Goal: Task Accomplishment & Management: Complete application form

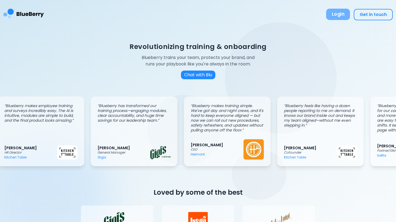
click at [339, 14] on button "Login" at bounding box center [338, 14] width 24 height 11
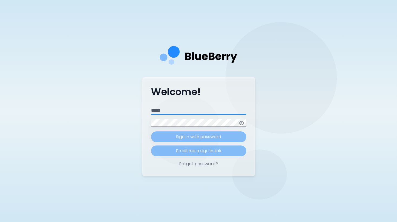
click at [169, 112] on input "Email" at bounding box center [198, 111] width 95 height 8
type input "**********"
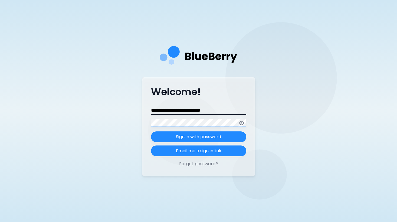
click at [151, 132] on button "Sign in with password" at bounding box center [198, 137] width 95 height 11
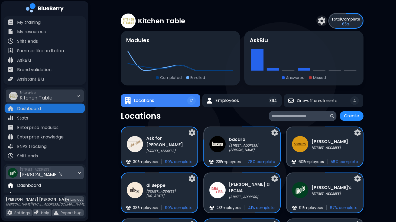
click at [79, 170] on div "2968 Christmas Way Gigi's" at bounding box center [45, 173] width 78 height 13
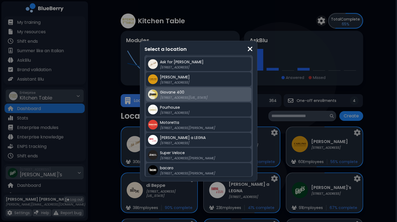
scroll to position [69, 0]
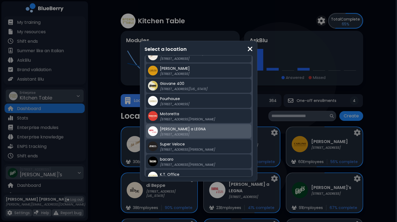
click at [185, 134] on p "[STREET_ADDRESS]" at bounding box center [194, 134] width 68 height 4
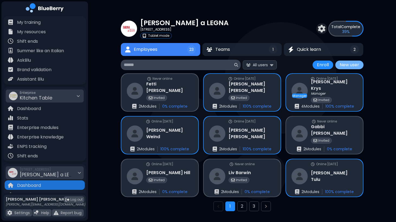
click at [353, 66] on button "New user" at bounding box center [349, 65] width 28 height 9
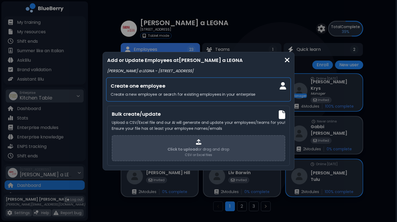
click at [211, 92] on p "Create a new employee or search for existing employees in your enterprise" at bounding box center [199, 94] width 176 height 5
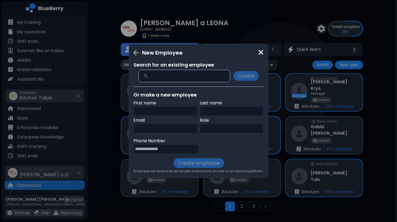
click at [147, 114] on input "text" at bounding box center [166, 111] width 64 height 10
type input "*****"
type input "***"
click at [222, 129] on input "text" at bounding box center [232, 129] width 64 height 10
type input "**"
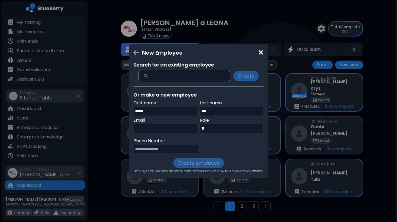
click at [150, 128] on input "text" at bounding box center [166, 129] width 64 height 10
type input "**********"
click at [219, 142] on div "Phone Number" at bounding box center [199, 148] width 130 height 20
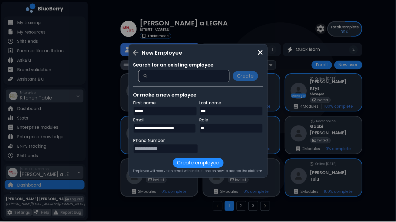
scroll to position [0, 0]
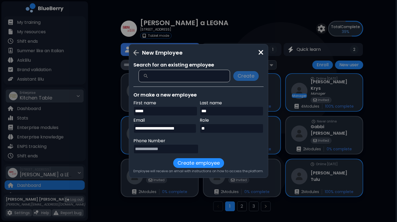
click at [164, 150] on input "tel" at bounding box center [166, 149] width 65 height 10
type input "**********"
click at [196, 164] on button "Create employee" at bounding box center [198, 163] width 51 height 10
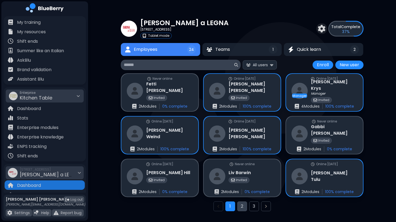
click at [241, 205] on button "2" at bounding box center [242, 207] width 10 height 10
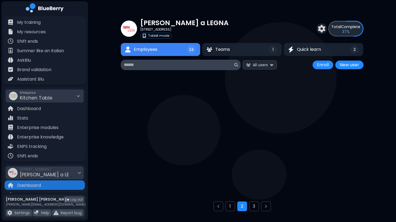
scroll to position [14, 0]
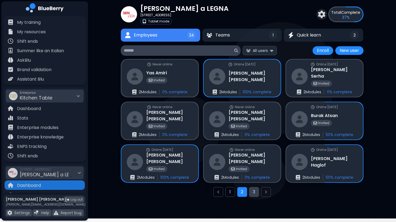
click at [252, 193] on button "3" at bounding box center [254, 192] width 10 height 10
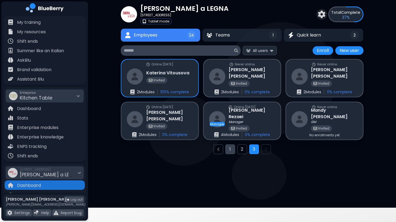
click at [228, 149] on button "1" at bounding box center [230, 150] width 10 height 10
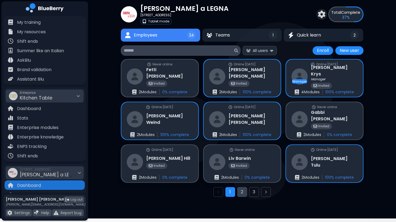
click at [242, 193] on button "2" at bounding box center [242, 192] width 10 height 10
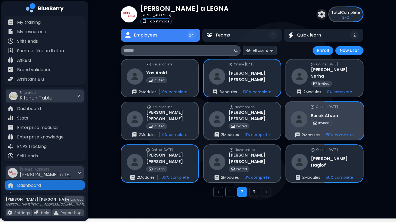
click at [350, 120] on div "Online [DATE] Burak Atsan Invited 2 Module s 50 % complete" at bounding box center [324, 121] width 79 height 38
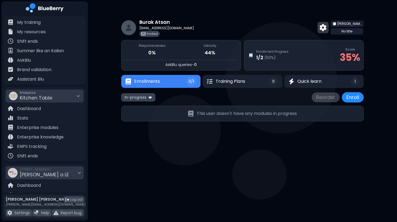
click at [321, 28] on img at bounding box center [323, 27] width 7 height 7
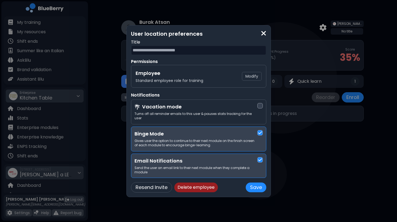
click at [209, 188] on button "Delete employee" at bounding box center [196, 188] width 44 height 10
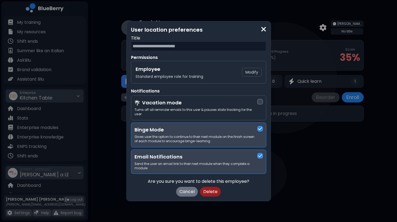
click at [212, 190] on button "Delete" at bounding box center [210, 192] width 21 height 10
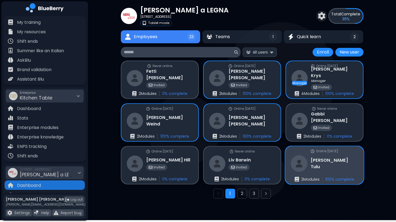
scroll to position [20, 0]
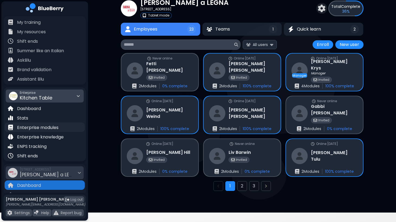
click at [48, 125] on p "Enterprise modules" at bounding box center [37, 128] width 41 height 7
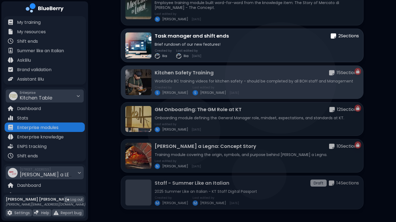
scroll to position [321, 0]
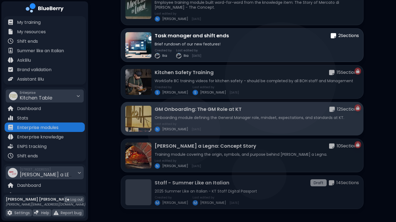
click at [215, 115] on div "GM Onboarding: The GM Role at KT 12 Section s Onboarding module defining the Ge…" at bounding box center [257, 119] width 204 height 27
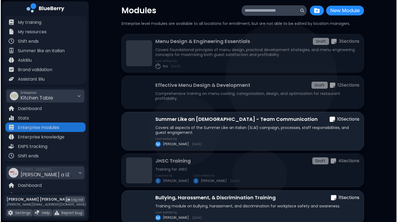
scroll to position [0, 0]
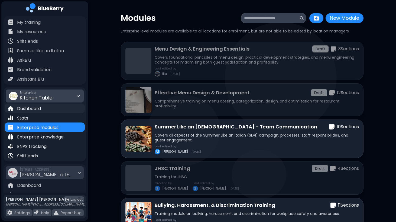
click at [42, 108] on div "Dashboard" at bounding box center [45, 108] width 80 height 9
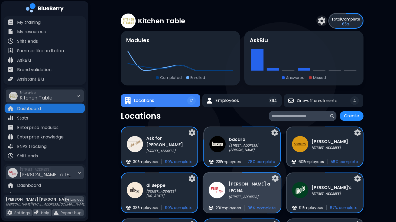
click at [257, 195] on p "[STREET_ADDRESS]" at bounding box center [252, 197] width 47 height 4
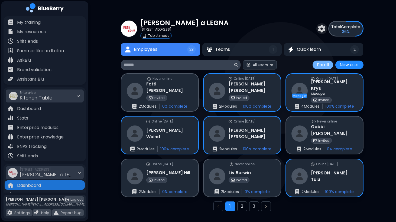
click at [324, 65] on button "Enroll" at bounding box center [323, 65] width 21 height 9
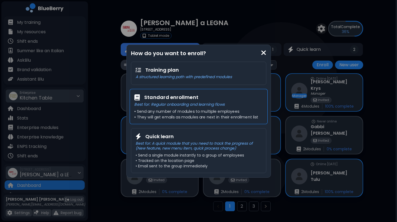
click at [231, 104] on p "Best for: Regular onboarding and learning flows" at bounding box center [198, 104] width 129 height 5
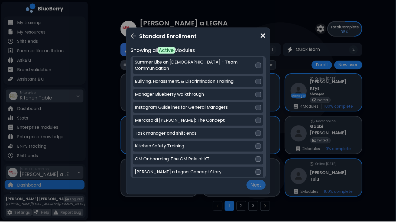
scroll to position [37, 0]
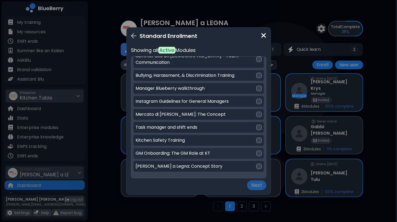
click at [257, 151] on div at bounding box center [259, 153] width 5 height 5
click at [258, 164] on div at bounding box center [259, 166] width 5 height 5
click at [257, 185] on button "Next" at bounding box center [256, 186] width 19 height 10
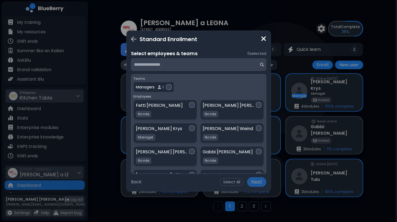
click at [199, 63] on input at bounding box center [196, 64] width 125 height 7
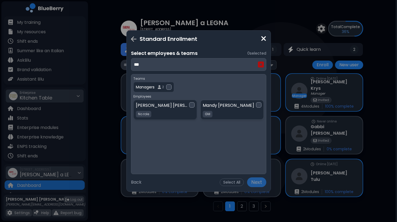
type input "***"
click at [260, 107] on div at bounding box center [258, 104] width 5 height 5
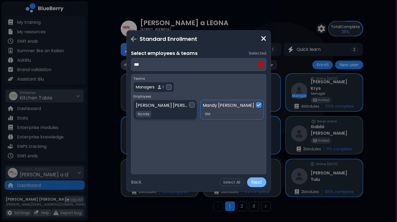
click at [256, 184] on button "Next" at bounding box center [256, 183] width 19 height 10
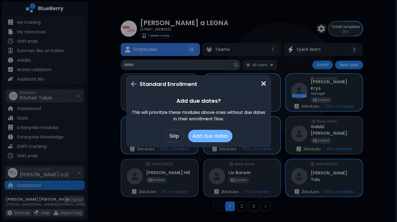
click at [208, 138] on button "Add due dates" at bounding box center [210, 136] width 44 height 12
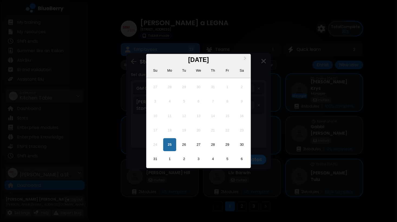
click at [239, 89] on div "**********" at bounding box center [234, 89] width 45 height 8
click at [246, 57] on button "Next Month" at bounding box center [246, 59] width 9 height 9
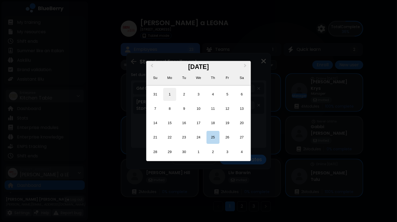
click at [170, 94] on div "1" at bounding box center [169, 94] width 13 height 13
type input "**********"
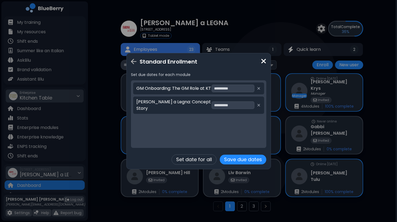
click at [245, 103] on div "**********" at bounding box center [234, 106] width 45 height 8
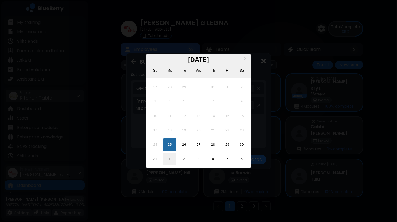
click at [170, 160] on div "1" at bounding box center [169, 159] width 13 height 13
type input "**********"
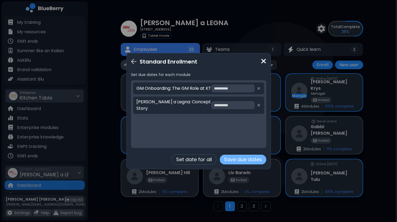
click at [242, 157] on button "Save due dates" at bounding box center [243, 160] width 47 height 10
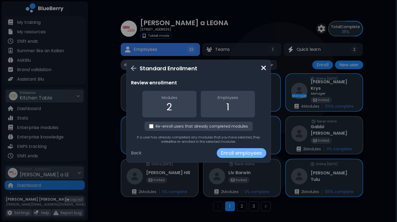
click at [244, 153] on button "Enroll employees" at bounding box center [242, 153] width 50 height 10
